Goal: Task Accomplishment & Management: Use online tool/utility

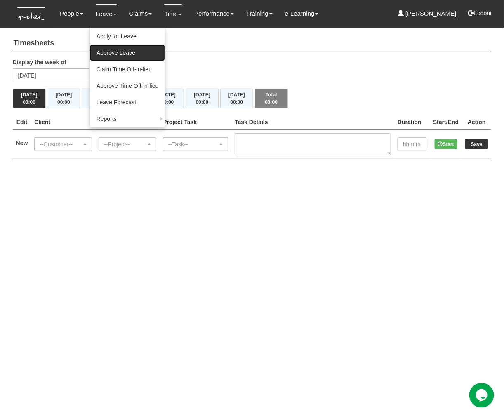
click at [117, 54] on link "Approve Leave" at bounding box center [127, 53] width 75 height 16
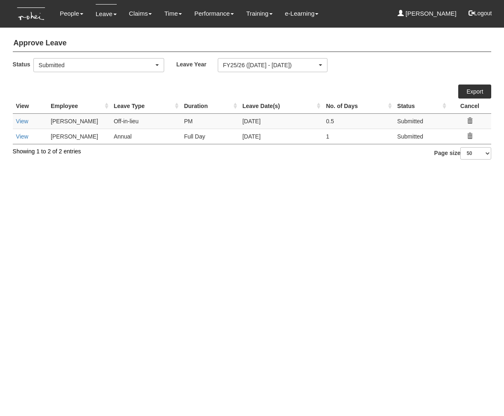
select select "50"
click at [21, 136] on link "View" at bounding box center [22, 136] width 12 height 7
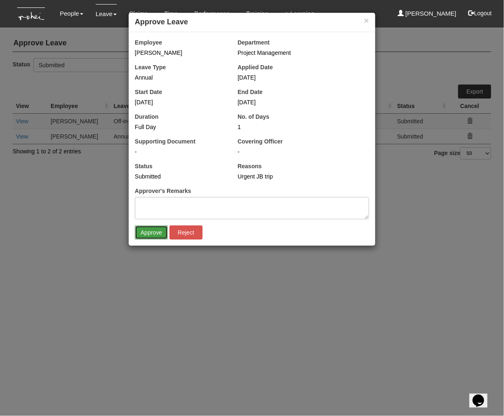
click at [155, 230] on input "Approve" at bounding box center [151, 233] width 33 height 14
select select "50"
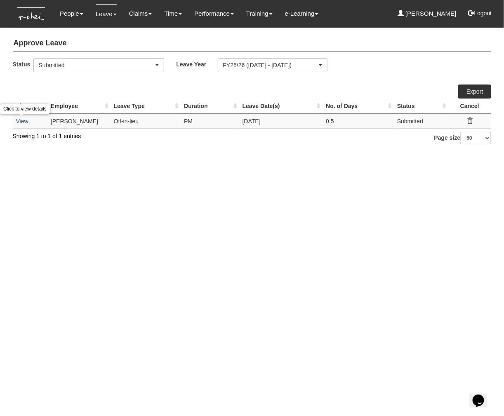
click at [25, 122] on link "View" at bounding box center [22, 121] width 12 height 7
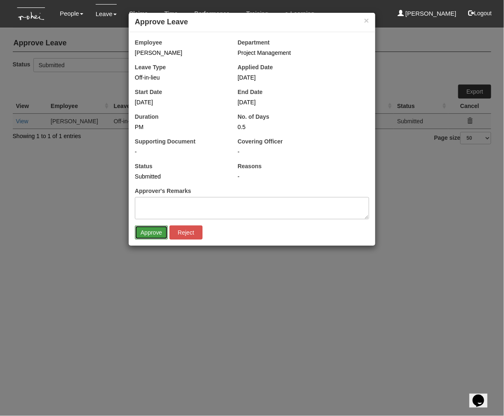
click at [155, 230] on input "Approve" at bounding box center [151, 233] width 33 height 14
select select "50"
